Goal: Communication & Community: Answer question/provide support

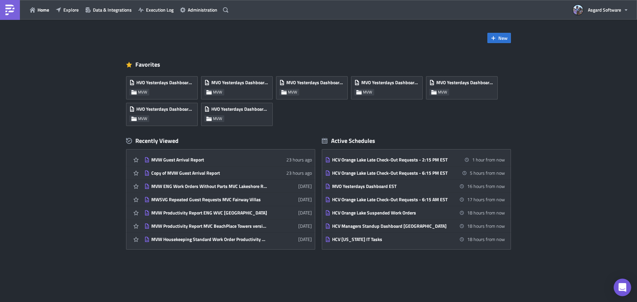
click at [629, 291] on div "Open Intercom Messenger" at bounding box center [623, 288] width 18 height 18
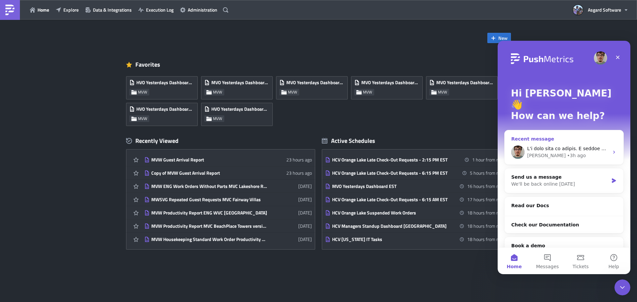
click at [579, 152] on div "Zsolt • 3h ago" at bounding box center [569, 155] width 82 height 7
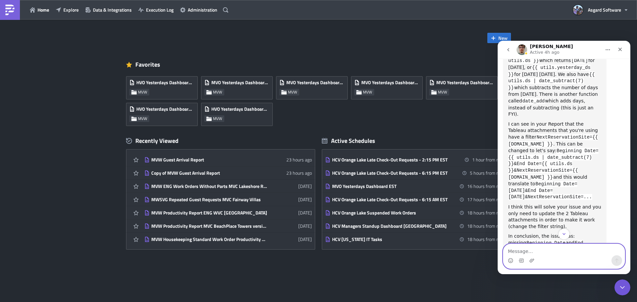
scroll to position [537, 0]
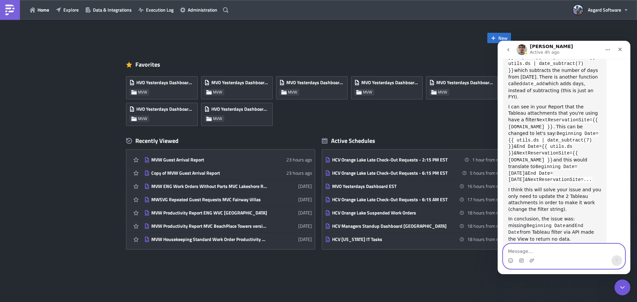
click at [558, 252] on textarea "Message…" at bounding box center [565, 249] width 122 height 11
click at [565, 251] on textarea "Thank you for the update! We are controlling the" at bounding box center [565, 249] width 122 height 11
click at [561, 249] on textarea "Thank you for the update! We are controlling the" at bounding box center [565, 243] width 122 height 25
drag, startPoint x: 560, startPoint y: 251, endPoint x: 486, endPoint y: 252, distance: 74.7
click html "Zsolt Active 4h ago Ask us anything, or share your feedback. August 20 Hello Te…"
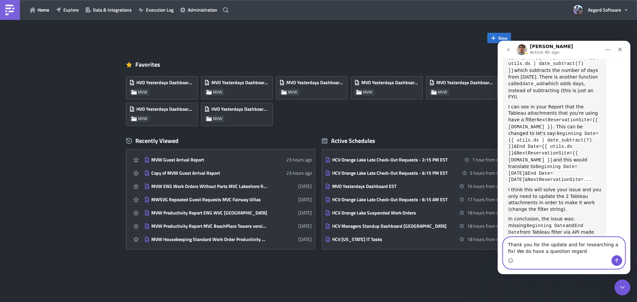
click at [580, 254] on textarea "Thank you for the update and for researching a fix! We do have a question regard" at bounding box center [565, 247] width 122 height 18
drag, startPoint x: 583, startPoint y: 252, endPoint x: 613, endPoint y: 245, distance: 31.3
click at [613, 245] on textarea "Thank you for the update and for researching a fix! We do have a question regard" at bounding box center [565, 247] width 122 height 18
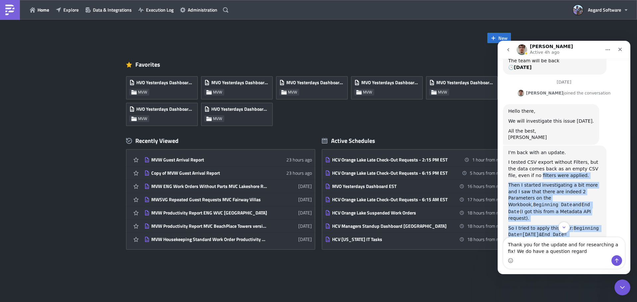
scroll to position [244, 0]
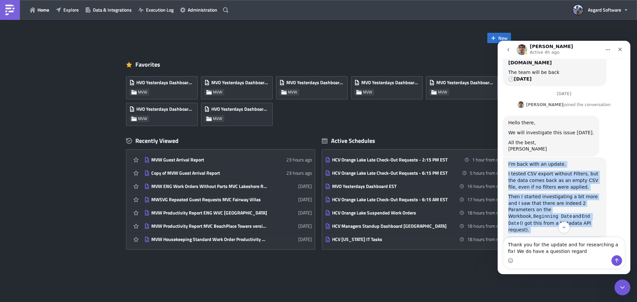
copy div "I'm back with an update. I tested CSV export without Filters, but the data come…"
drag, startPoint x: 526, startPoint y: 218, endPoint x: 506, endPoint y: 137, distance: 84.1
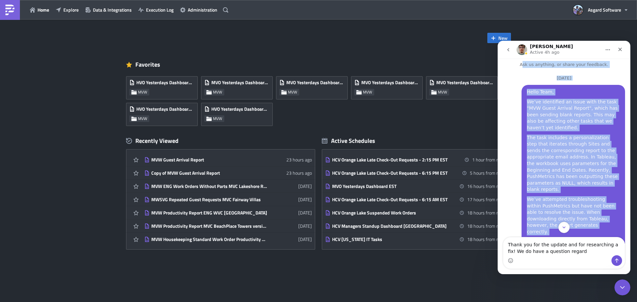
scroll to position [0, 0]
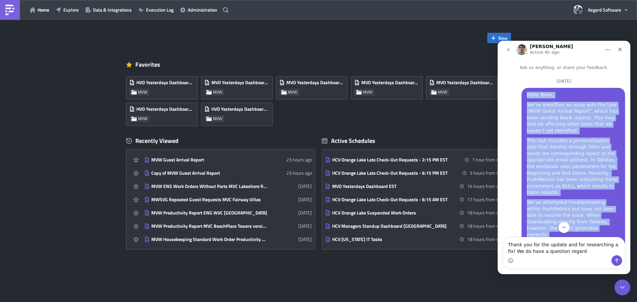
copy div "Hello Team, We’ve identified an issue with the task "MVW Guest Arrival Report",…"
drag, startPoint x: 555, startPoint y: 177, endPoint x: 525, endPoint y: 94, distance: 88.1
click at [527, 94] on div "Hello Team, We’ve identified an issue with the task "MVW Guest Arrival Report",…" at bounding box center [573, 181] width 93 height 179
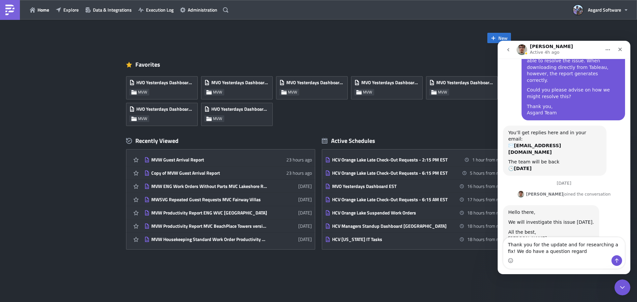
scroll to position [272, 0]
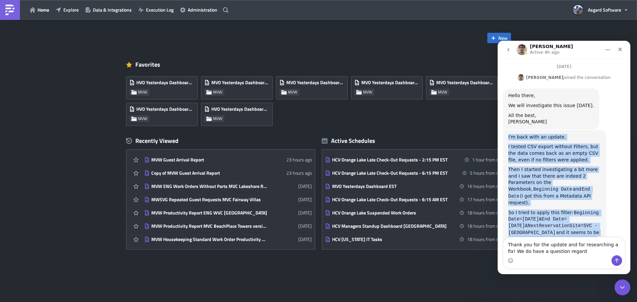
copy div "I'm back with an update. I tested CSV export without Filters, but the data come…"
drag, startPoint x: 524, startPoint y: 217, endPoint x: 508, endPoint y: 111, distance: 107.4
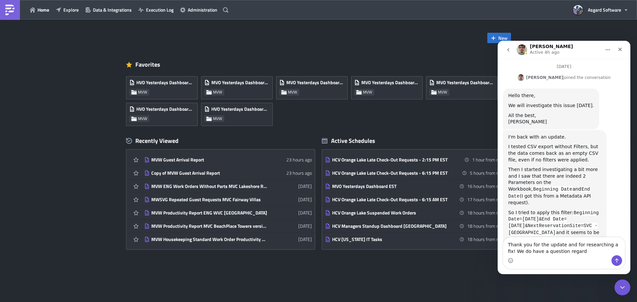
drag, startPoint x: 562, startPoint y: 253, endPoint x: 524, endPoint y: 248, distance: 39.1
click at [524, 248] on div "Thank you for the update and for researching a fix! We do have a question regar…" at bounding box center [565, 253] width 122 height 31
drag, startPoint x: 540, startPoint y: 250, endPoint x: 983, endPoint y: 281, distance: 444.3
click html "Zsolt Active 4h ago Ask us anything, or share your feedback. August 20 Hello Te…"
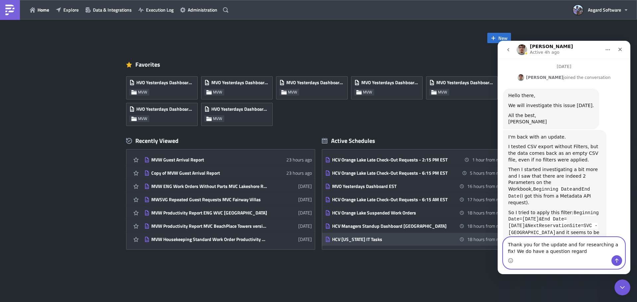
paste textarea "detailed investigation and for outlining the root cause with the missing Beginn…"
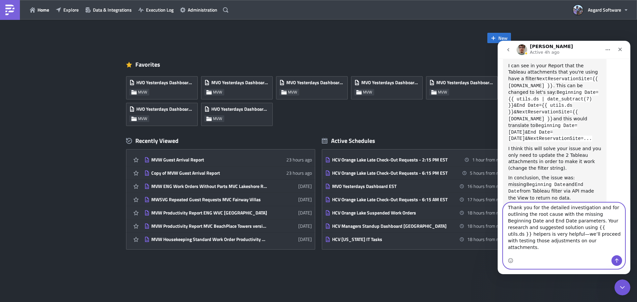
scroll to position [0, 0]
drag, startPoint x: 575, startPoint y: 223, endPoint x: 530, endPoint y: 237, distance: 46.4
click at [530, 237] on textarea "Thank you for the detailed investigation and for outlining the root cause with …" at bounding box center [565, 229] width 122 height 52
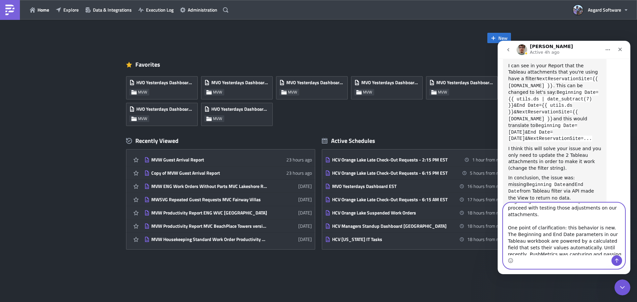
scroll to position [27, 0]
drag, startPoint x: 603, startPoint y: 217, endPoint x: 509, endPoint y: 219, distance: 93.3
click at [509, 219] on textarea "Thank you for the detailed investigation and for outlining the root cause with …" at bounding box center [565, 229] width 122 height 52
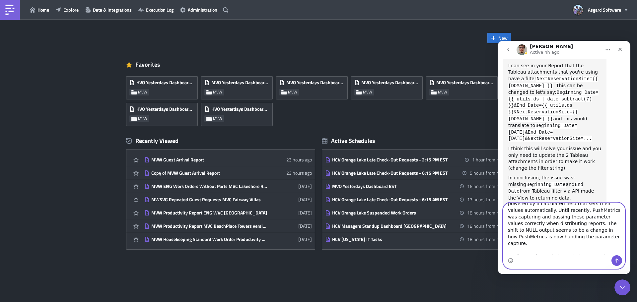
scroll to position [68, 0]
drag, startPoint x: 560, startPoint y: 229, endPoint x: 514, endPoint y: 220, distance: 47.0
click at [514, 220] on textarea "Thank you for the detailed investigation and for outlining the root cause with …" at bounding box center [565, 229] width 122 height 52
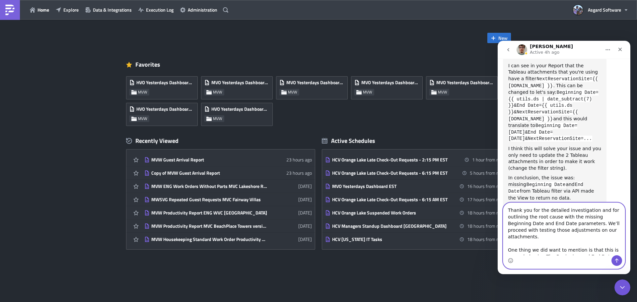
drag, startPoint x: 615, startPoint y: 254, endPoint x: 488, endPoint y: 196, distance: 139.1
click html "Zsolt Active 4h ago Ask us anything, or share your feedback. August 20 Hello Te…"
paste textarea "Hello Zsolt, Thank you for the detailed investigation and for outlining the roo…"
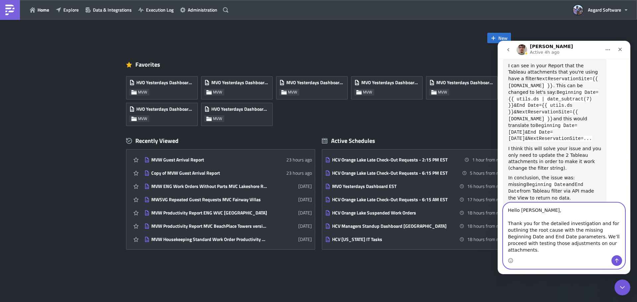
type textarea "Hello Zsolt, Thank you for the detailed investigation and for outlining the roo…"
click at [618, 260] on icon "Send a message…" at bounding box center [617, 260] width 5 height 5
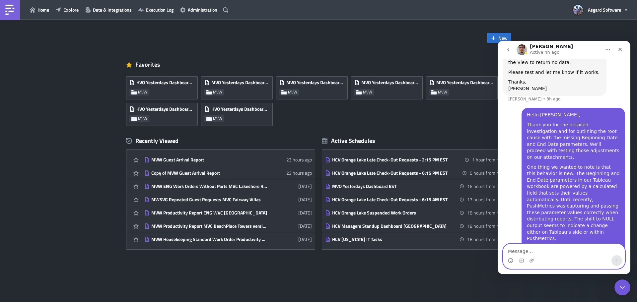
scroll to position [719, 0]
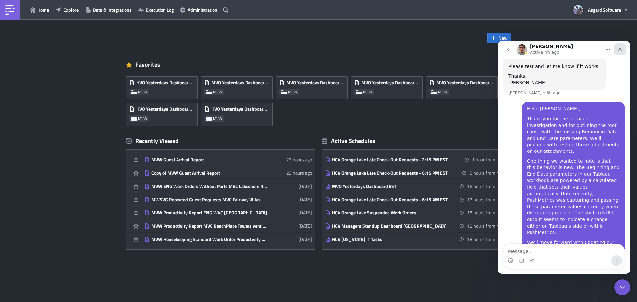
click at [623, 51] on div "Close" at bounding box center [621, 49] width 12 height 12
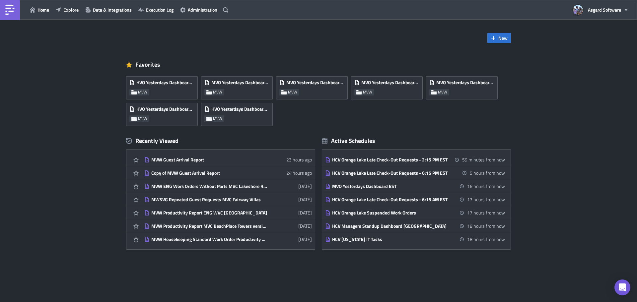
click at [70, 16] on div "Home Explore Data & Integrations Execution Log Administration" at bounding box center [115, 10] width 231 height 20
click at [71, 13] on button "Explore" at bounding box center [67, 10] width 30 height 10
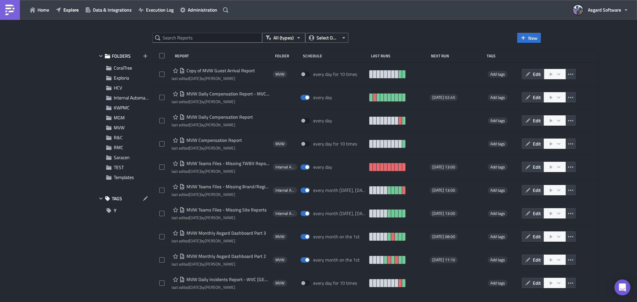
click at [533, 74] on span "Edit" at bounding box center [537, 74] width 8 height 7
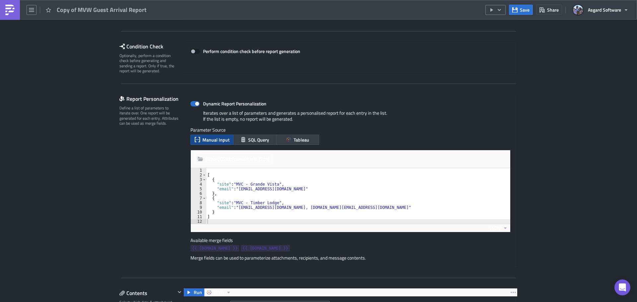
scroll to position [232, 0]
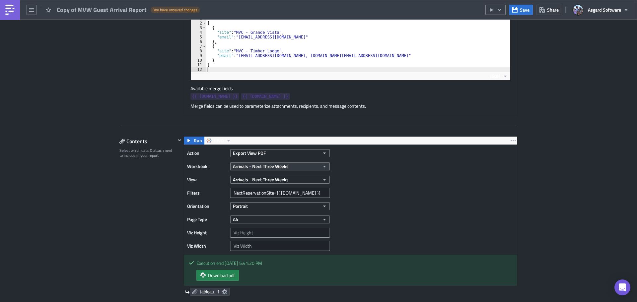
click at [271, 166] on span "Arrivals - Next Three Weeks" at bounding box center [261, 166] width 56 height 7
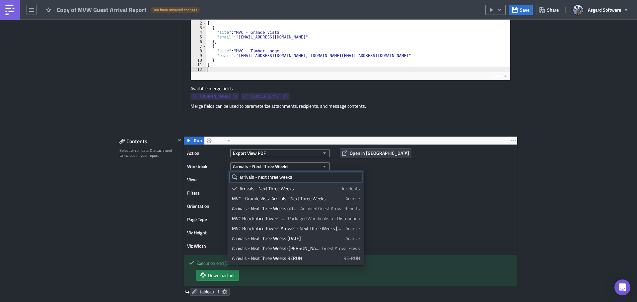
type input "arrivals - next three weeks"
drag, startPoint x: 435, startPoint y: 161, endPoint x: 354, endPoint y: 172, distance: 82.0
click at [434, 161] on div "Action Export View PDF Workbook Arrivals - Next Three Weeks View Arrivals - Nex…" at bounding box center [351, 200] width 334 height 110
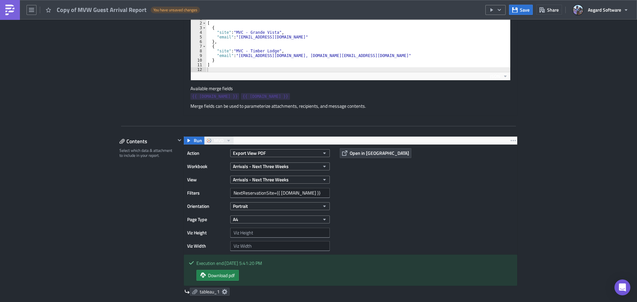
click at [217, 140] on span "MVO" at bounding box center [219, 141] width 10 height 8
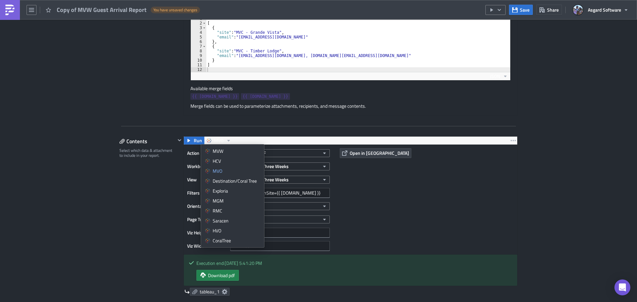
click at [406, 220] on div "Action Export View PDF Workbook Arrivals - Next Three Weeks View Arrivals - Nex…" at bounding box center [351, 200] width 334 height 110
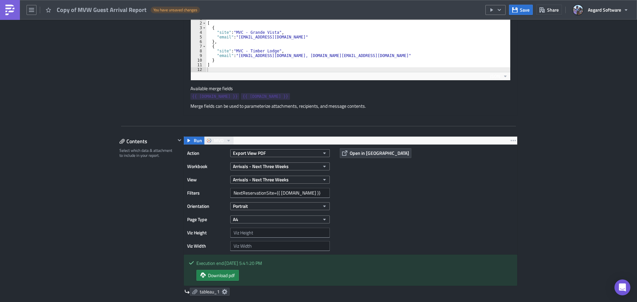
click at [222, 141] on button "MVO" at bounding box center [219, 141] width 30 height 8
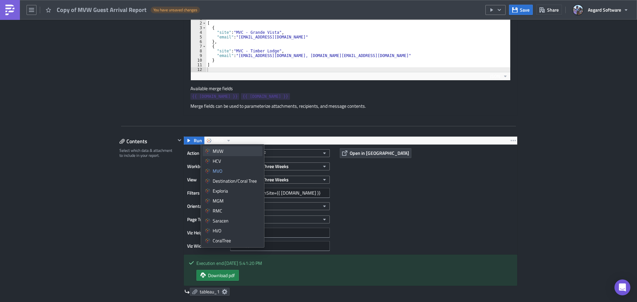
click at [229, 150] on div "MVW" at bounding box center [236, 151] width 47 height 7
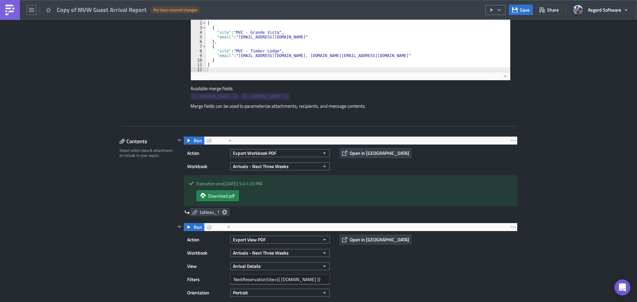
click at [272, 148] on div "Export Workbook PDF" at bounding box center [280, 153] width 100 height 10
click at [270, 151] on span "Export Workbook PDF" at bounding box center [254, 153] width 43 height 7
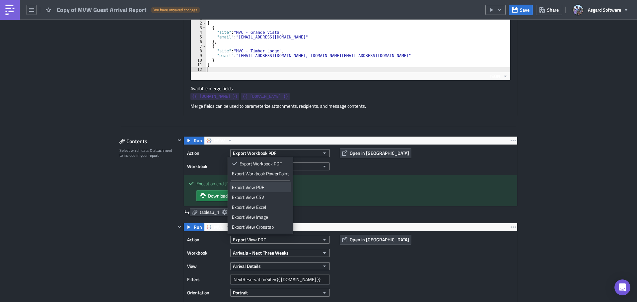
click at [265, 187] on div "Export View PDF" at bounding box center [260, 187] width 57 height 7
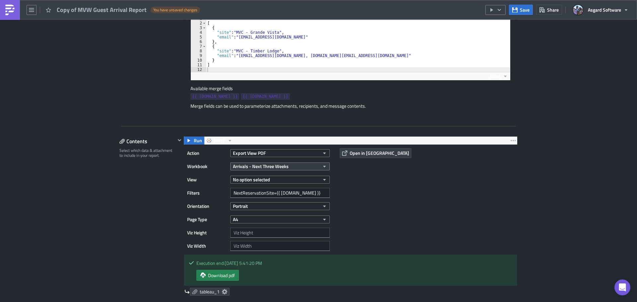
click at [268, 167] on span "Arrivals - Next Three Weeks" at bounding box center [261, 166] width 56 height 7
type input "a"
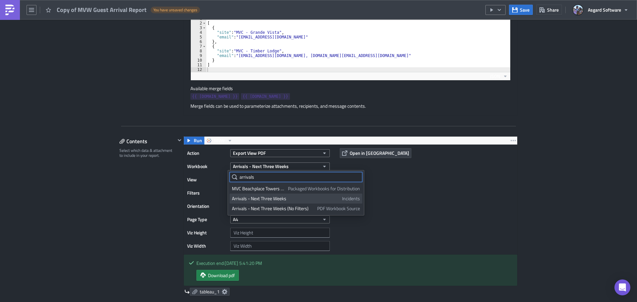
type input "arrivals"
click at [282, 200] on div "Arrivals - Next Three Weeks" at bounding box center [286, 199] width 108 height 7
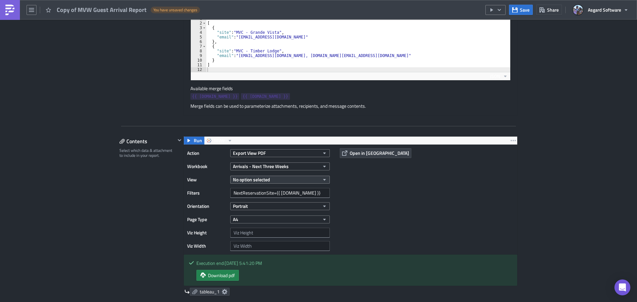
click at [283, 179] on button "No option selected" at bounding box center [280, 180] width 100 height 8
click at [259, 203] on div "Arrivals - Next Three Weeks" at bounding box center [261, 202] width 59 height 7
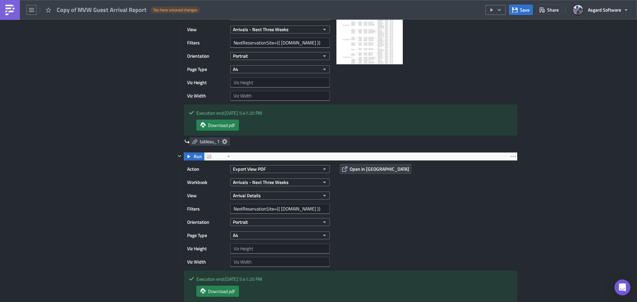
scroll to position [398, 0]
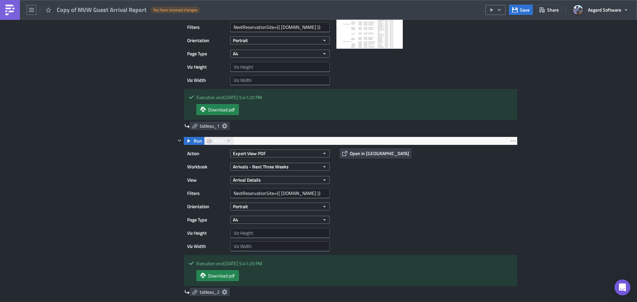
click at [218, 141] on span "MVO" at bounding box center [219, 141] width 10 height 8
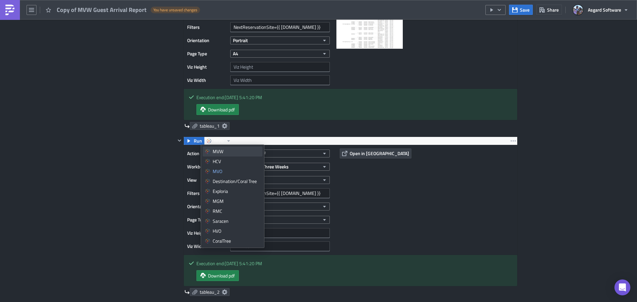
click at [222, 152] on div "MVW" at bounding box center [236, 151] width 47 height 7
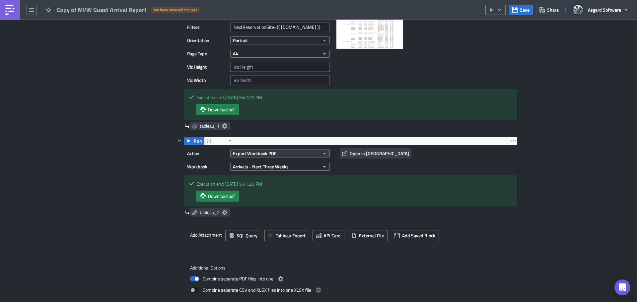
click at [273, 153] on span "Export Workbook PDF" at bounding box center [254, 153] width 43 height 7
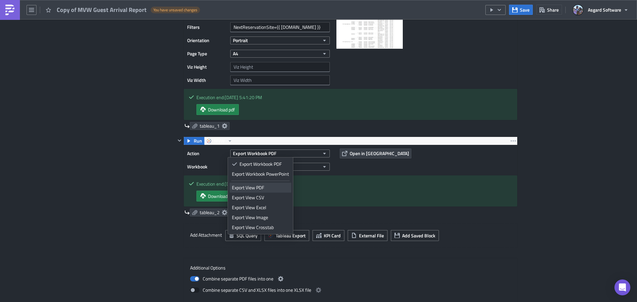
click at [263, 191] on div "Export View PDF" at bounding box center [260, 188] width 57 height 7
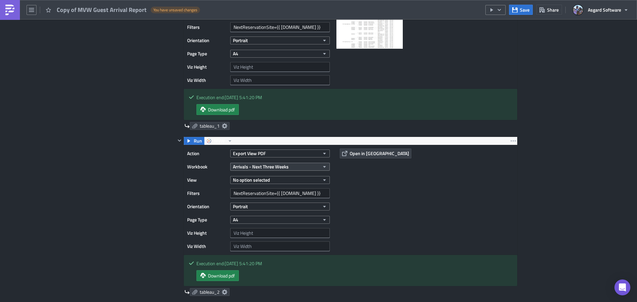
click at [272, 168] on span "Arrivals - Next Three Weeks" at bounding box center [261, 166] width 56 height 7
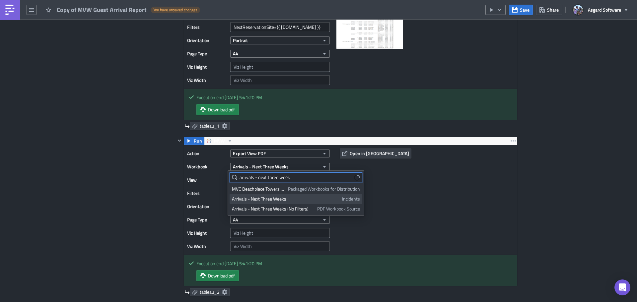
type input "arrivals - next three week"
click at [287, 199] on div "Arrivals - Next Three Weeks" at bounding box center [286, 199] width 108 height 7
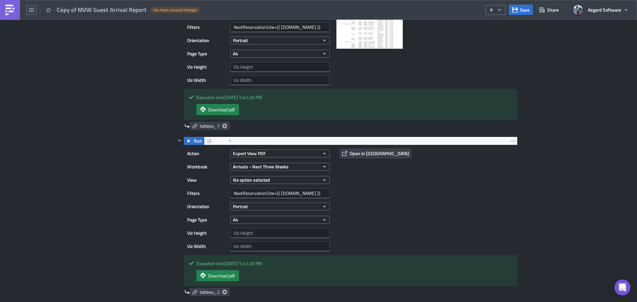
click at [368, 202] on div "Action Export View PDF Workbook Arrivals - Next Three Weeks View No option sele…" at bounding box center [351, 200] width 334 height 110
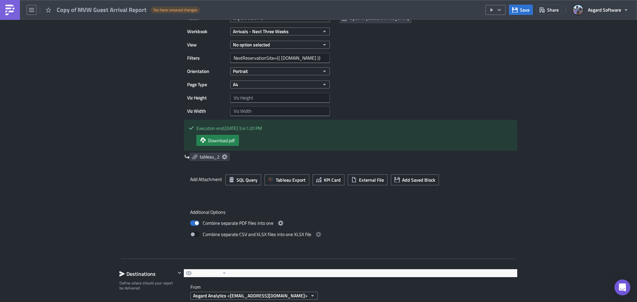
scroll to position [664, 0]
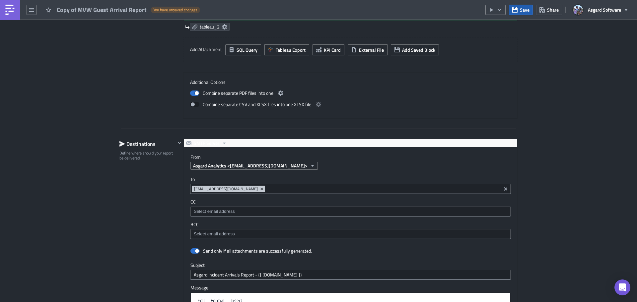
click at [525, 8] on span "Save" at bounding box center [525, 9] width 10 height 7
click at [498, 9] on icon "button" at bounding box center [499, 9] width 5 height 5
click at [501, 37] on div "Run Report" at bounding box center [516, 36] width 52 height 7
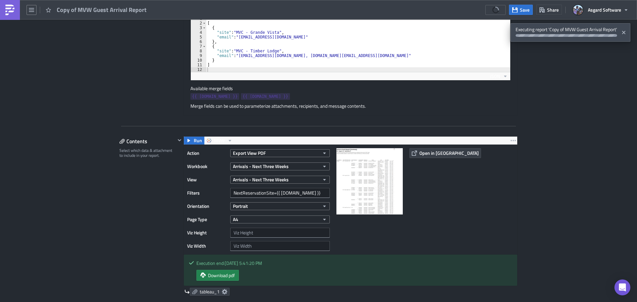
scroll to position [33, 0]
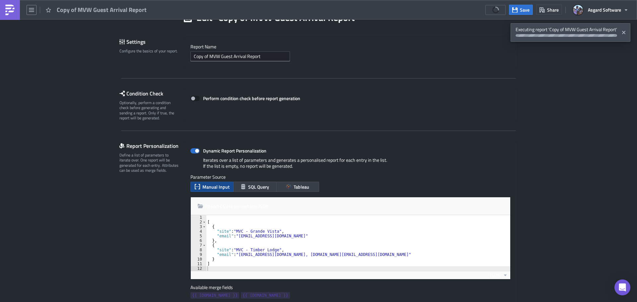
drag, startPoint x: 11, startPoint y: 11, endPoint x: 23, endPoint y: 16, distance: 13.3
click at [11, 11] on img at bounding box center [10, 10] width 11 height 11
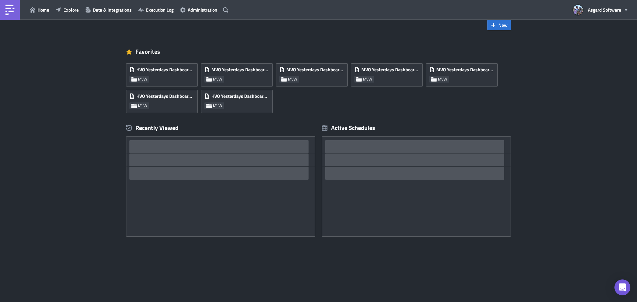
scroll to position [13, 0]
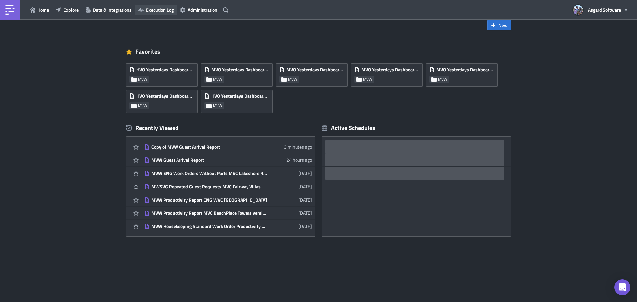
click at [161, 7] on span "Execution Log" at bounding box center [160, 9] width 28 height 7
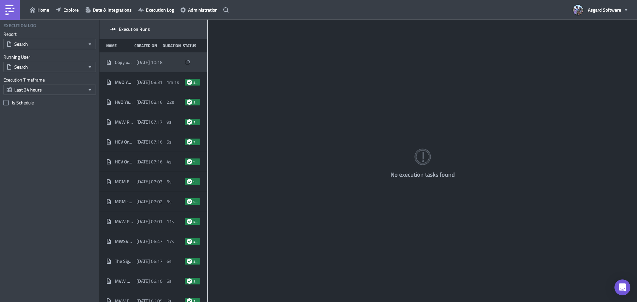
click at [152, 57] on div "[DATE] 10:18" at bounding box center [149, 62] width 27 height 12
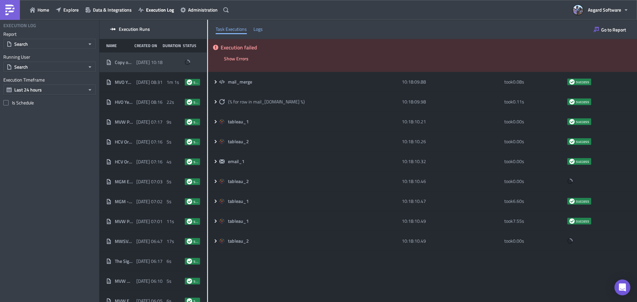
click at [259, 27] on div "Logs" at bounding box center [258, 29] width 9 height 10
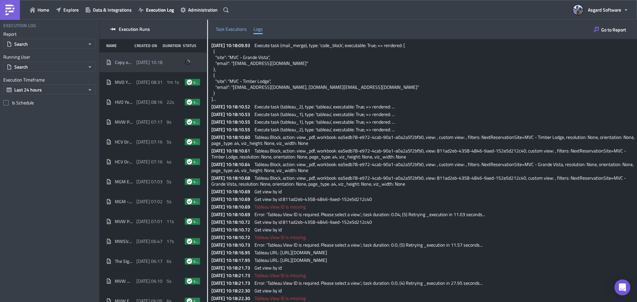
click at [232, 28] on div "Task Executions" at bounding box center [231, 29] width 31 height 10
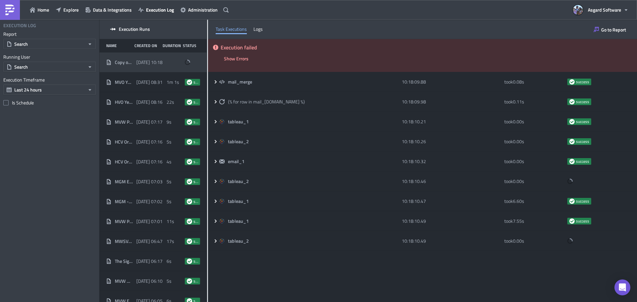
click at [138, 64] on span "[DATE] 10:18" at bounding box center [149, 62] width 26 height 6
click at [616, 29] on span "Go to Report" at bounding box center [614, 29] width 25 height 7
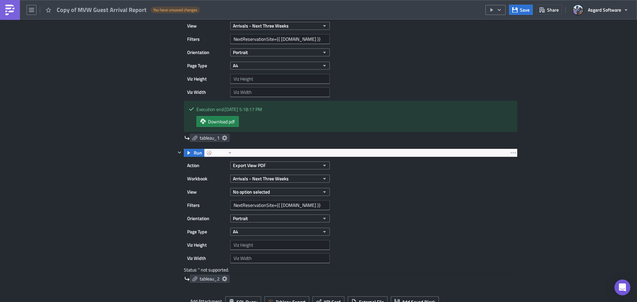
scroll to position [432, 0]
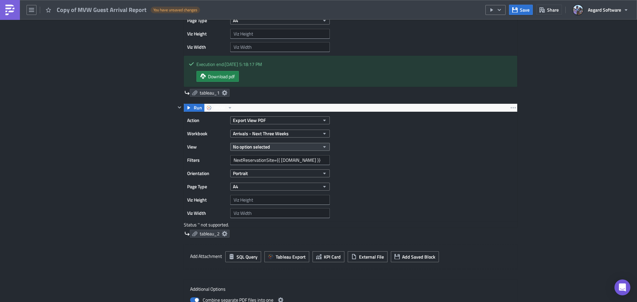
click at [283, 147] on button "No option selected" at bounding box center [280, 147] width 100 height 8
click at [346, 151] on div "Action Export View PDF Workbook Arrivals - Next Three Weeks View No option sele…" at bounding box center [351, 167] width 334 height 110
click at [312, 143] on button "No option selected" at bounding box center [280, 147] width 100 height 8
click at [267, 178] on div "Arrival Details" at bounding box center [261, 179] width 59 height 7
click at [388, 160] on div "Action Export View PDF Workbook Arrivals - Next Three Weeks View Arrival Detail…" at bounding box center [351, 167] width 334 height 110
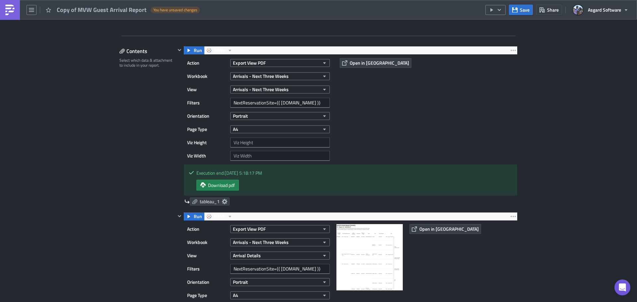
scroll to position [479, 0]
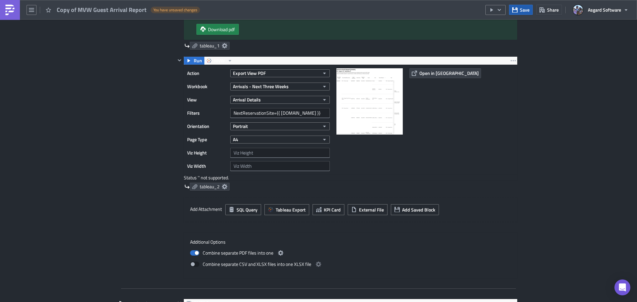
click at [518, 11] on icon "button" at bounding box center [515, 9] width 5 height 5
click at [497, 10] on icon "button" at bounding box center [499, 9] width 5 height 5
click at [511, 38] on div "Run Report" at bounding box center [516, 36] width 52 height 7
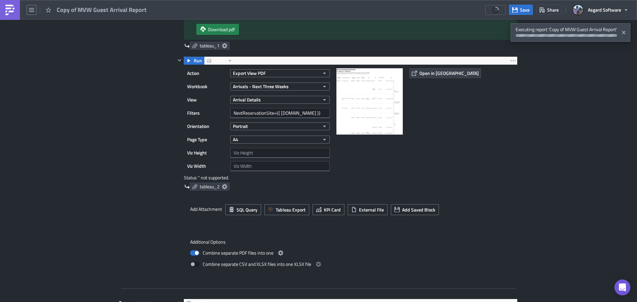
click at [14, 13] on img at bounding box center [10, 10] width 11 height 11
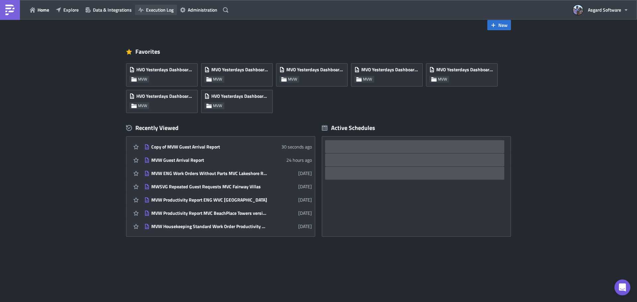
click at [160, 9] on span "Execution Log" at bounding box center [160, 9] width 28 height 7
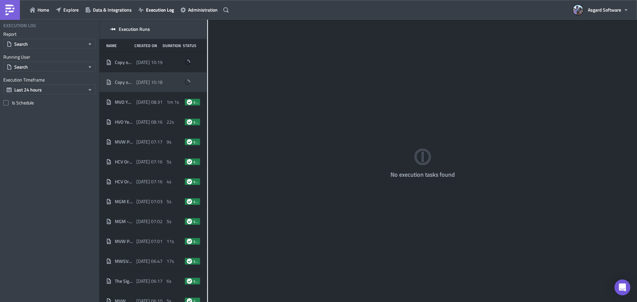
click at [160, 85] on div "Copy of MVW Guest Arrival Report [DATE] 10:18" at bounding box center [153, 82] width 107 height 20
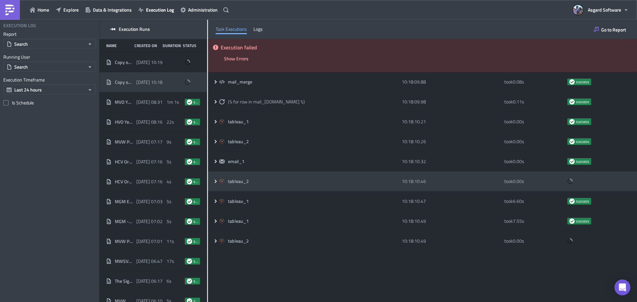
click at [477, 178] on div "10:18:10.46" at bounding box center [452, 182] width 100 height 12
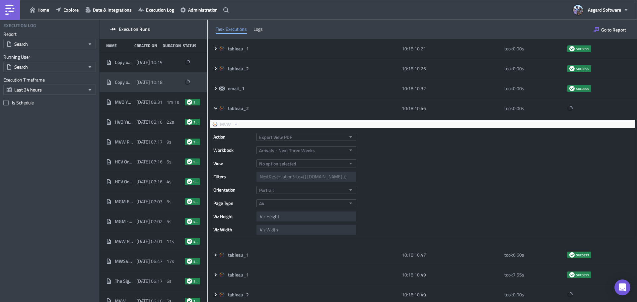
scroll to position [76, 0]
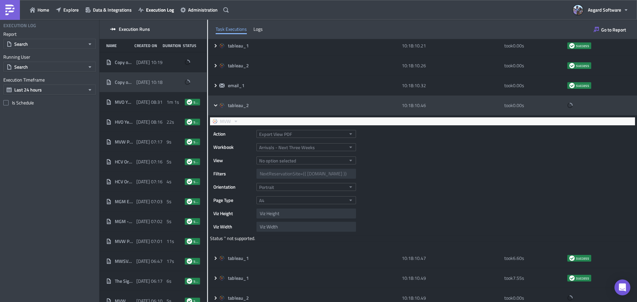
click at [314, 106] on div "tableau_2" at bounding box center [308, 106] width 179 height 6
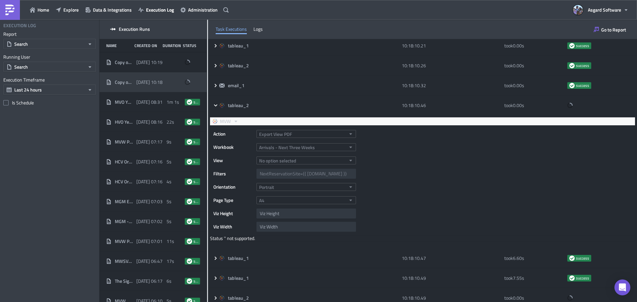
scroll to position [0, 0]
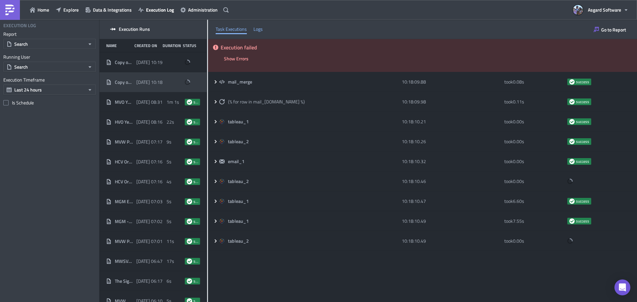
click at [263, 31] on div "Logs" at bounding box center [258, 29] width 9 height 10
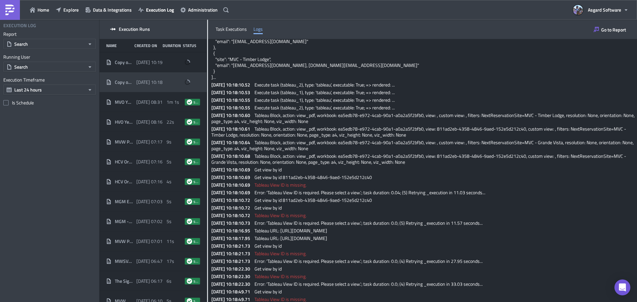
scroll to position [44, 0]
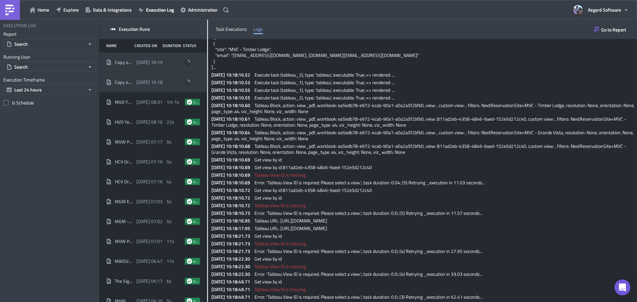
click at [152, 69] on div "Copy of MVW Guest Arrival Report [DATE] 10:19" at bounding box center [153, 62] width 107 height 20
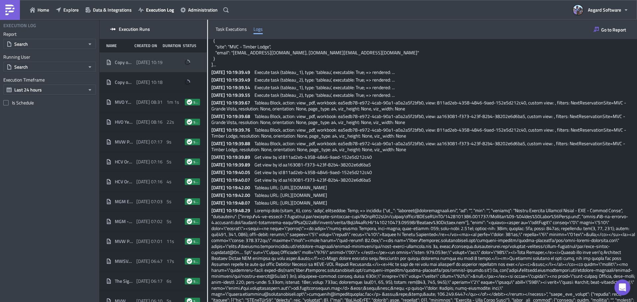
scroll to position [63, 0]
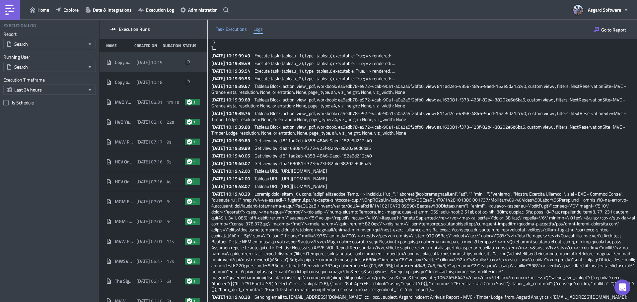
click at [227, 26] on div "Task Executions" at bounding box center [231, 29] width 31 height 10
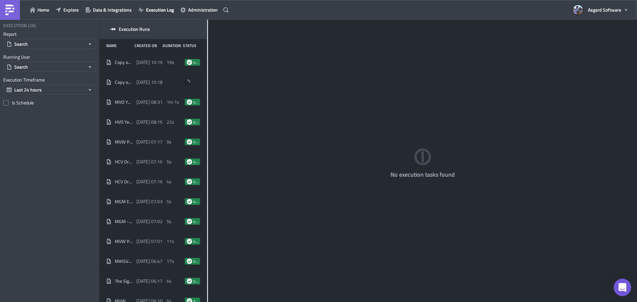
click at [623, 287] on icon "Open Intercom Messenger" at bounding box center [623, 288] width 8 height 9
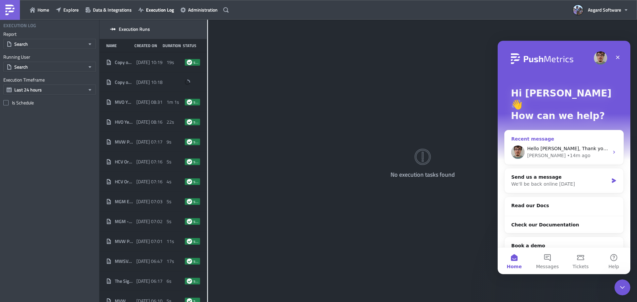
click at [564, 136] on div "Recent message" at bounding box center [565, 139] width 106 height 7
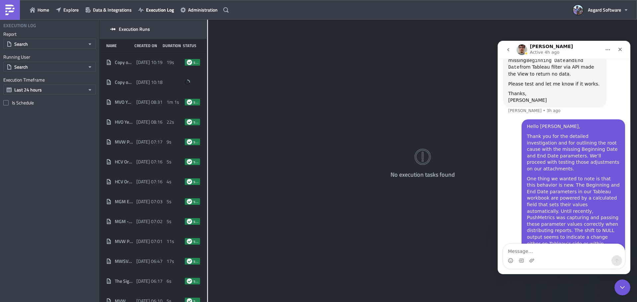
scroll to position [719, 0]
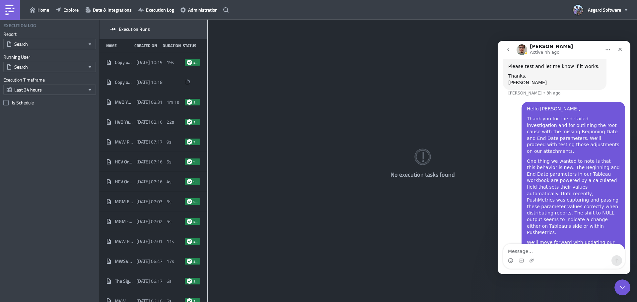
click at [569, 250] on textarea "Message…" at bounding box center [565, 249] width 122 height 11
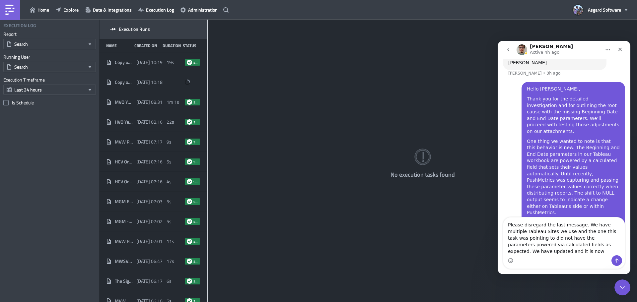
scroll to position [746, 0]
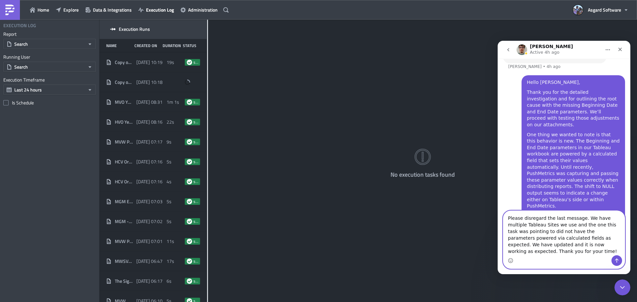
paste textarea "Hello Zsolt, Please disregard our previous note. We realized that we have multi…"
type textarea "Hello Zsolt, Please disregard our previous note. We realized that we have multi…"
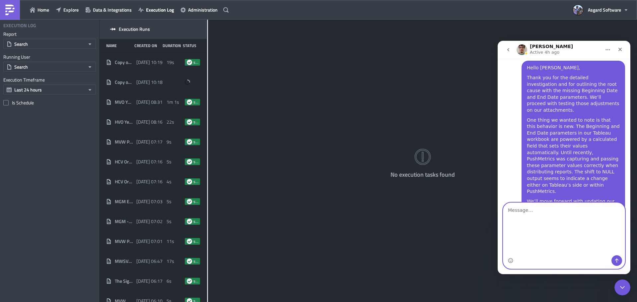
scroll to position [793, 0]
